Goal: Understand process/instructions

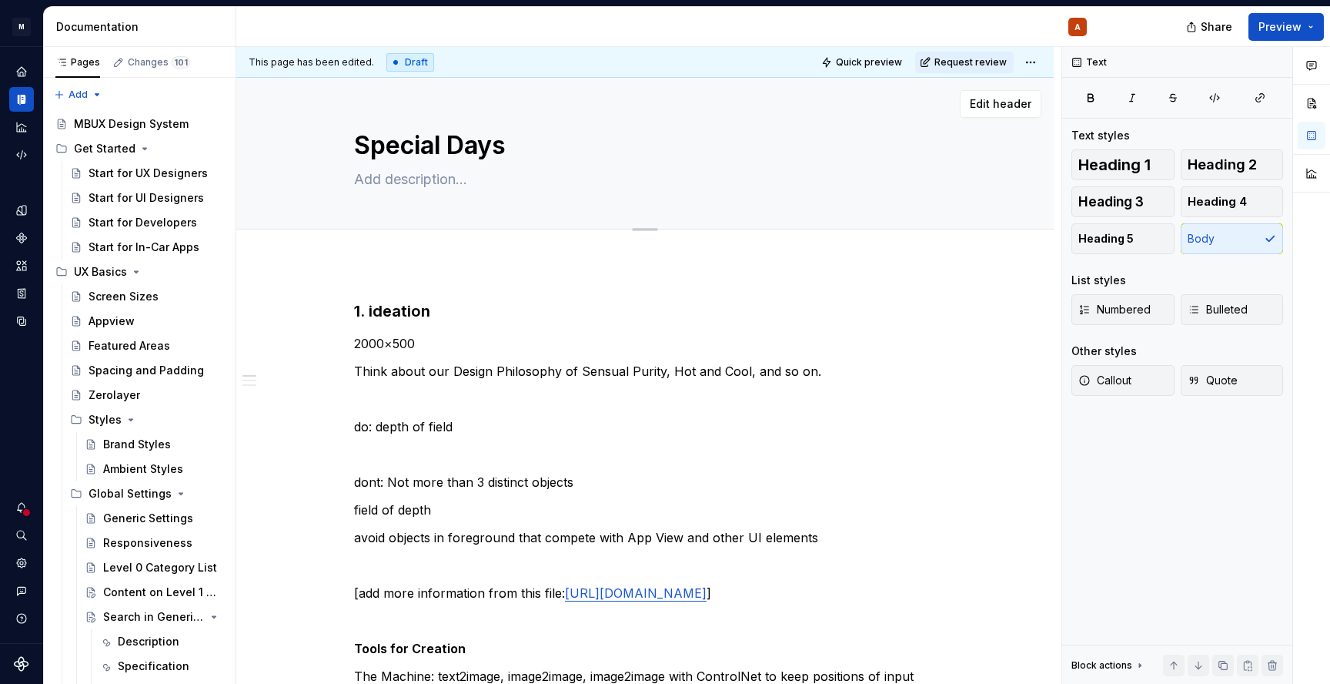
scroll to position [35161, 0]
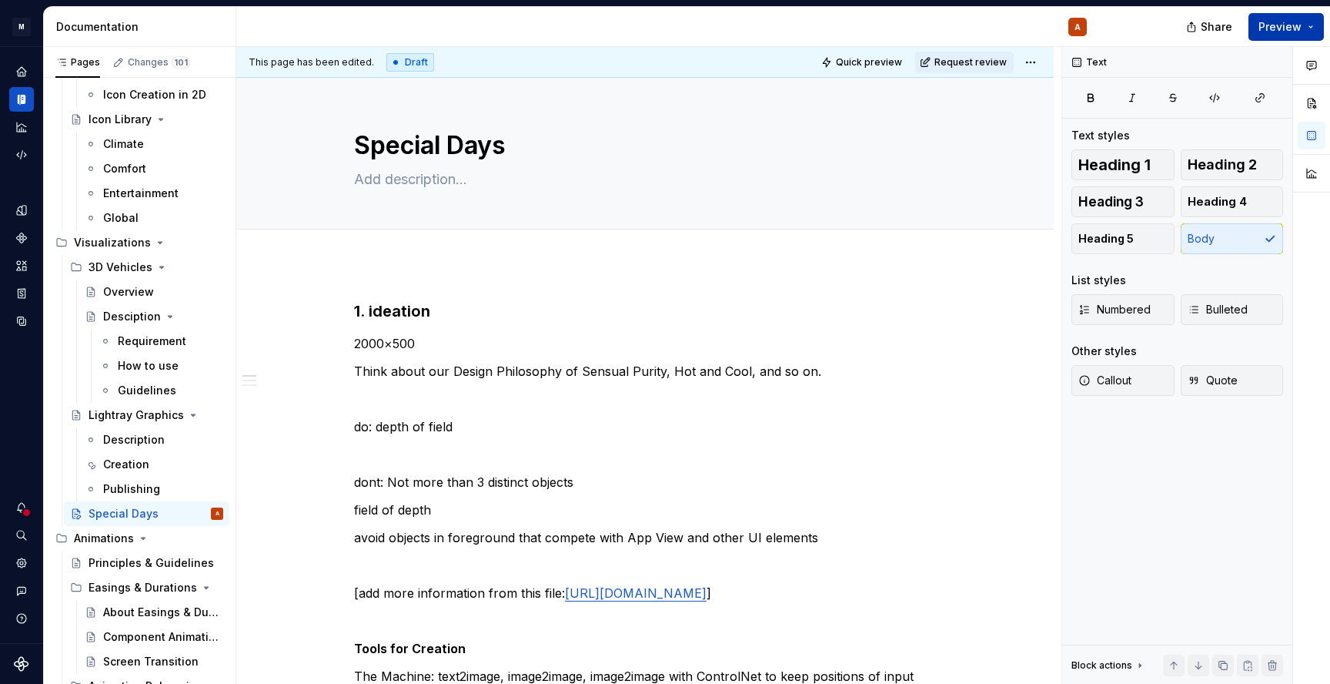
click at [1272, 22] on span "Preview" at bounding box center [1280, 26] width 43 height 15
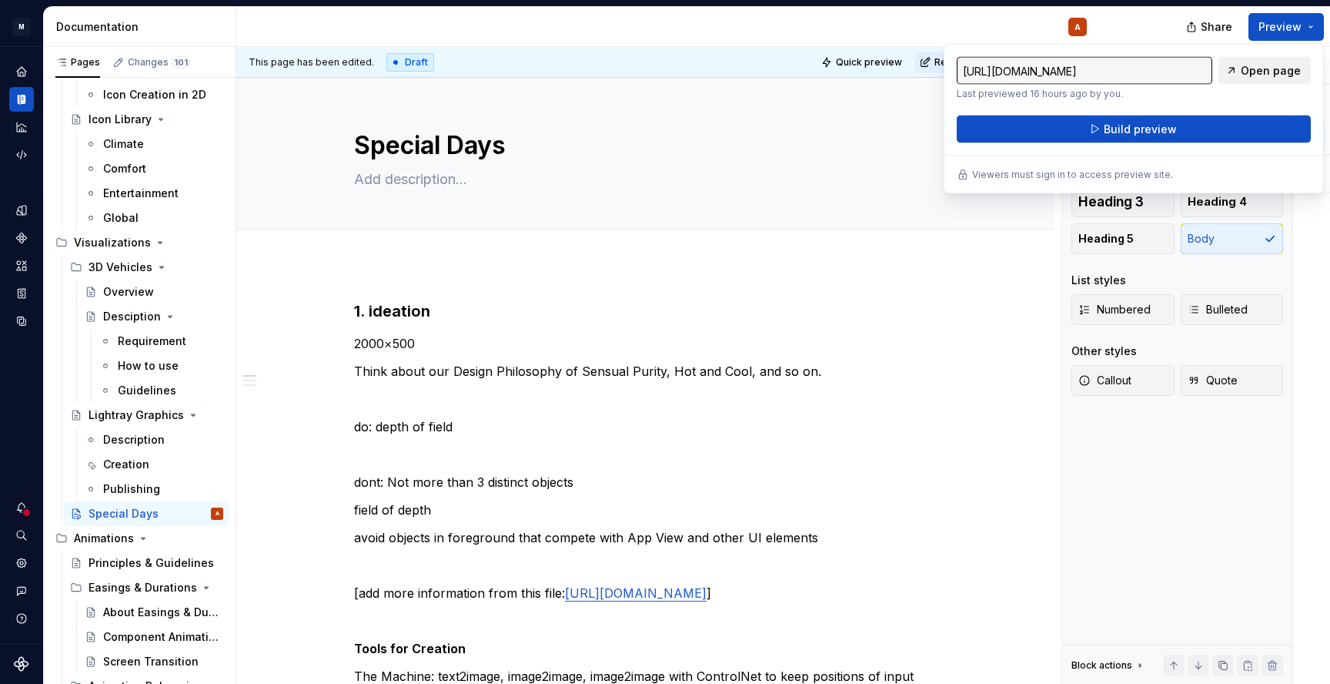
click at [1263, 73] on span "Open page" at bounding box center [1271, 70] width 60 height 15
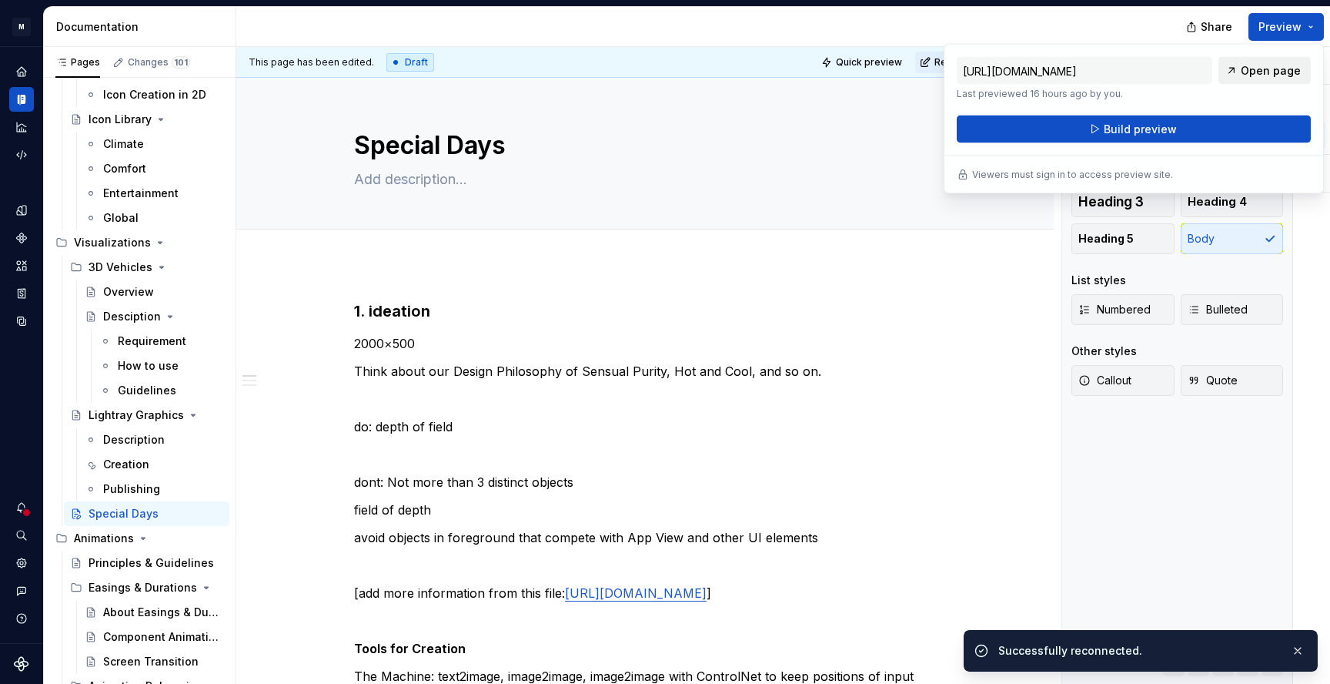
type textarea "*"
